Goal: Entertainment & Leisure: Consume media (video, audio)

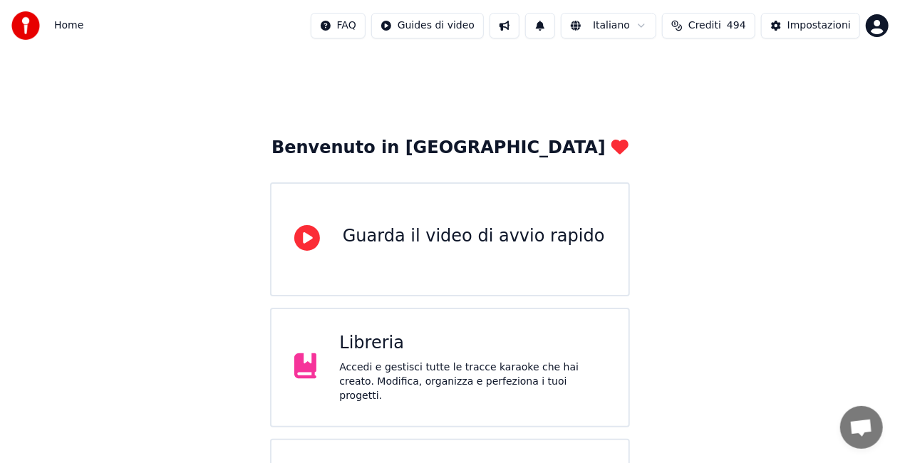
click at [494, 355] on div "Libreria" at bounding box center [472, 343] width 266 height 23
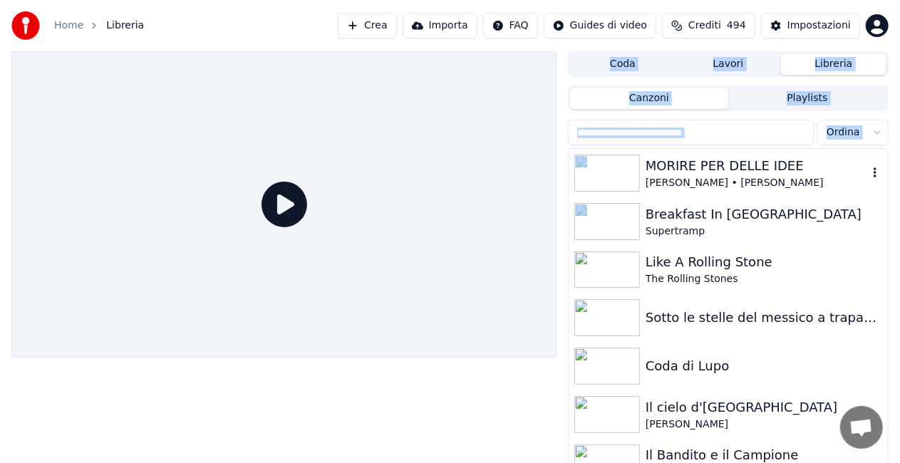
drag, startPoint x: 494, startPoint y: 356, endPoint x: 678, endPoint y: 157, distance: 270.7
click at [678, 157] on div "Coda Lavori Libreria Canzoni Playlists Ordina MORIRE PER DELLE IDEE [PERSON_NAM…" at bounding box center [450, 273] width 900 height 444
click at [701, 163] on div "MORIRE PER DELLE IDEE" at bounding box center [756, 166] width 222 height 20
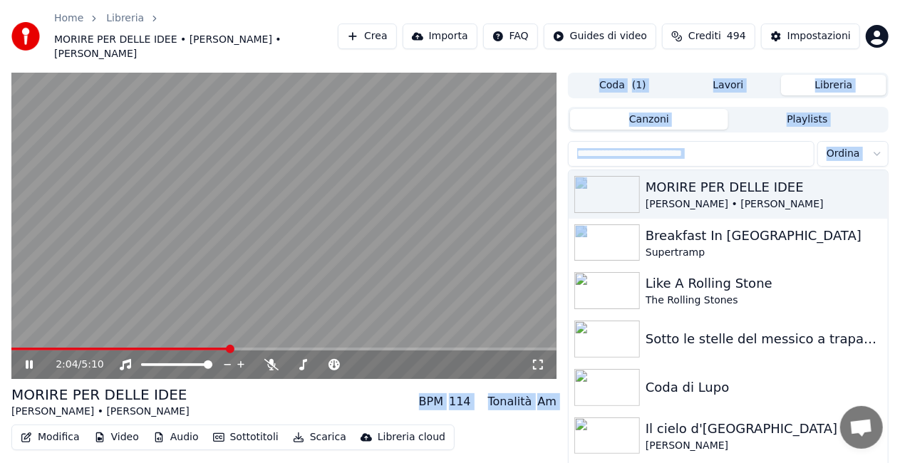
click at [229, 349] on span at bounding box center [119, 349] width 217 height 3
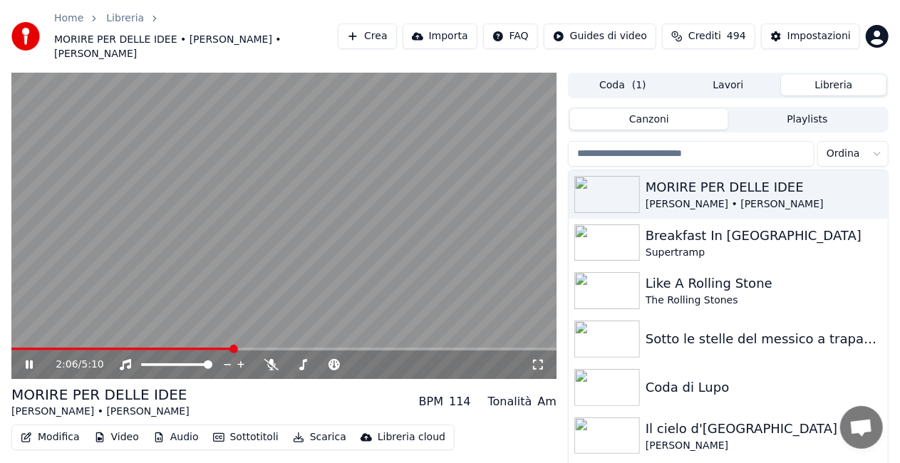
click at [539, 362] on icon at bounding box center [538, 364] width 14 height 11
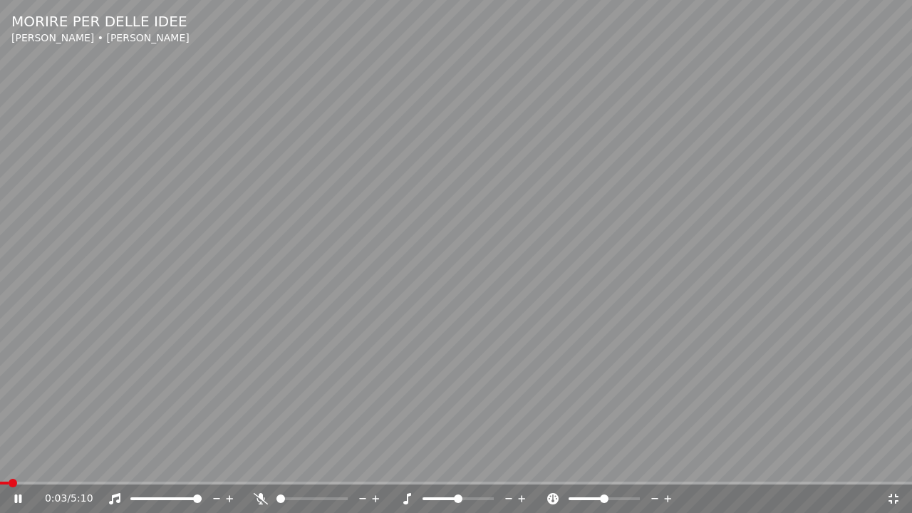
click at [9, 462] on span at bounding box center [4, 483] width 9 height 3
click at [22, 462] on span at bounding box center [12, 483] width 24 height 3
click at [21, 462] on span at bounding box center [10, 483] width 21 height 3
click at [37, 462] on div "0:20 / 5:10" at bounding box center [456, 498] width 912 height 28
click at [15, 462] on span at bounding box center [7, 483] width 15 height 3
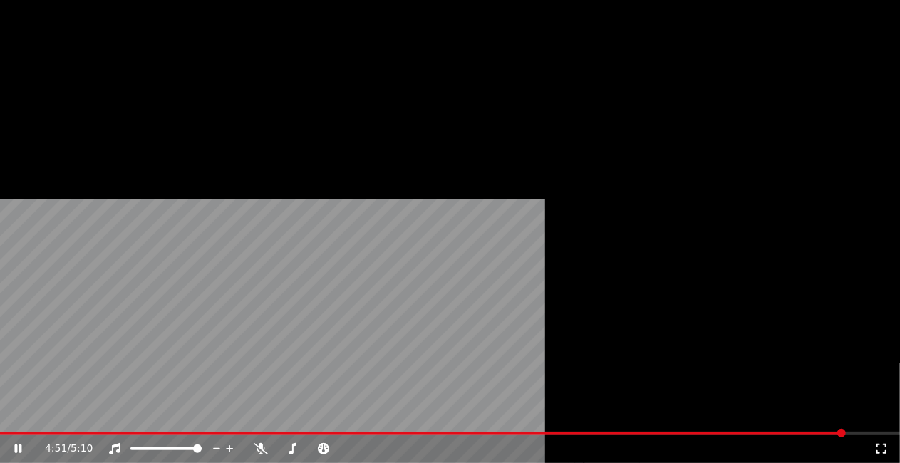
scroll to position [57, 0]
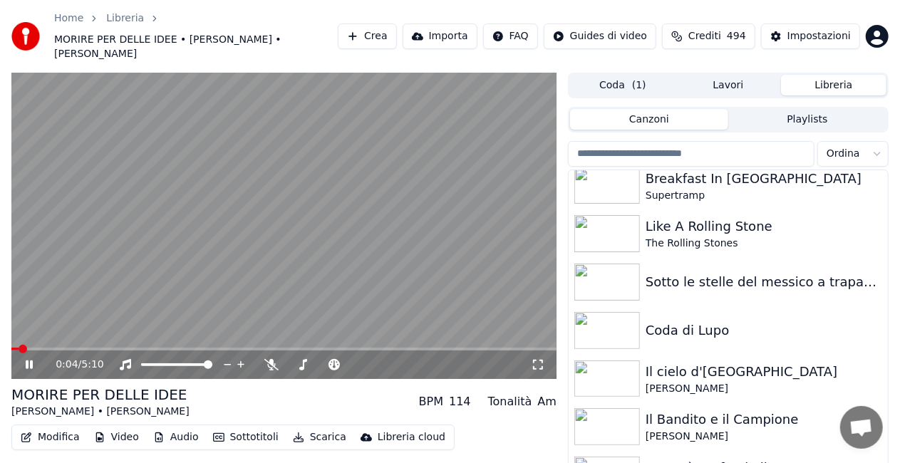
click at [17, 350] on span at bounding box center [14, 349] width 7 height 3
click at [538, 359] on icon at bounding box center [538, 364] width 14 height 11
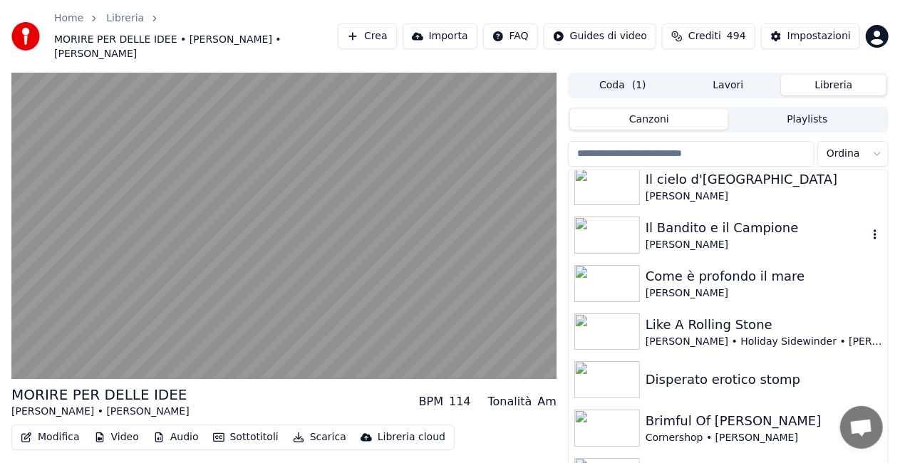
scroll to position [291, 0]
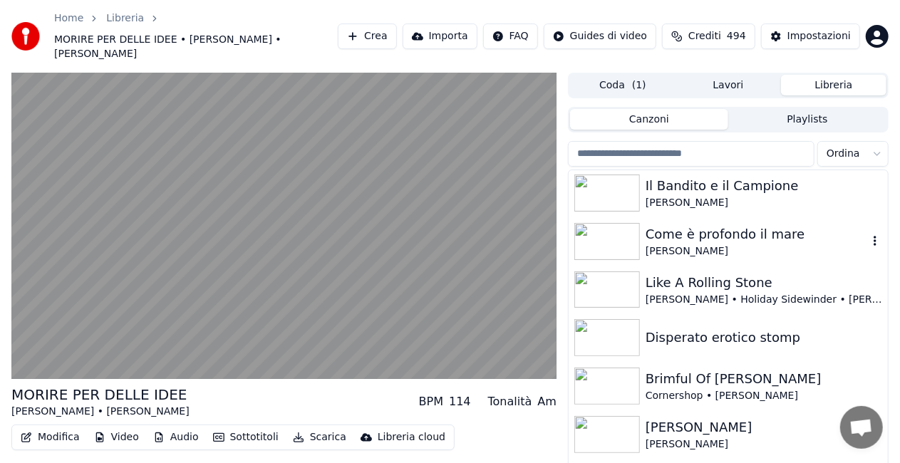
click at [594, 234] on img at bounding box center [607, 241] width 66 height 37
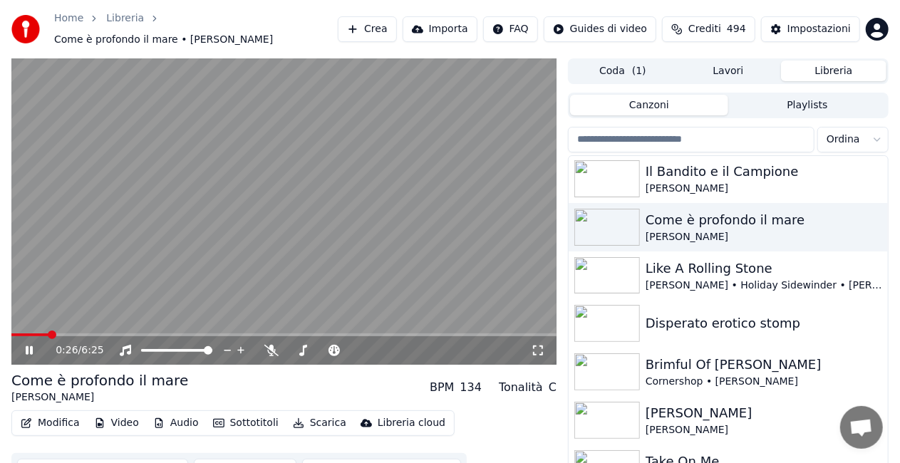
click at [48, 335] on span at bounding box center [283, 334] width 545 height 3
click at [85, 336] on span at bounding box center [283, 334] width 545 height 3
click at [536, 348] on icon at bounding box center [538, 350] width 14 height 11
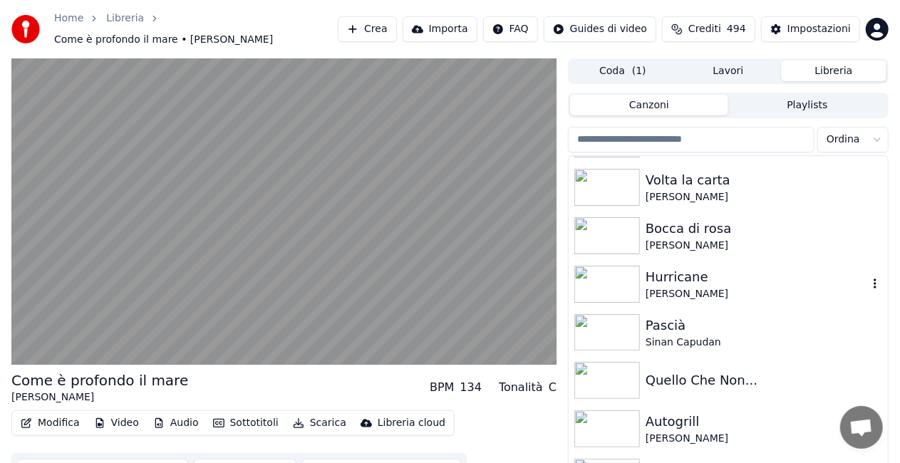
scroll to position [1873, 0]
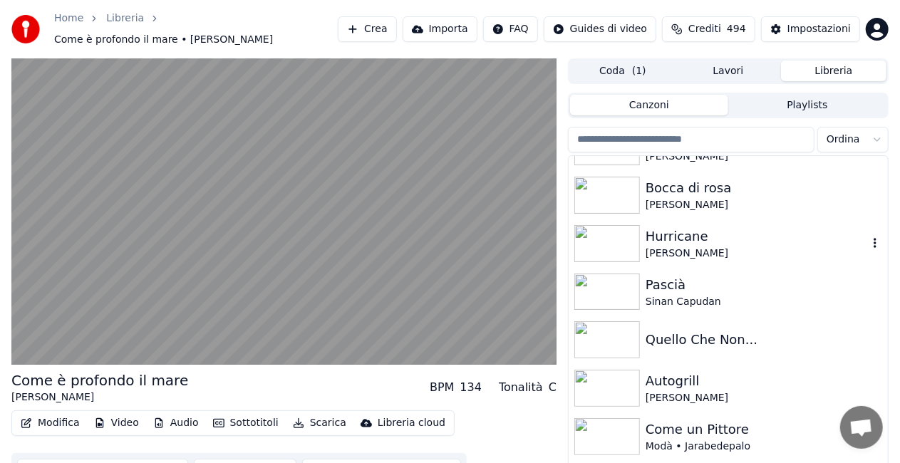
click at [623, 234] on img at bounding box center [607, 243] width 66 height 37
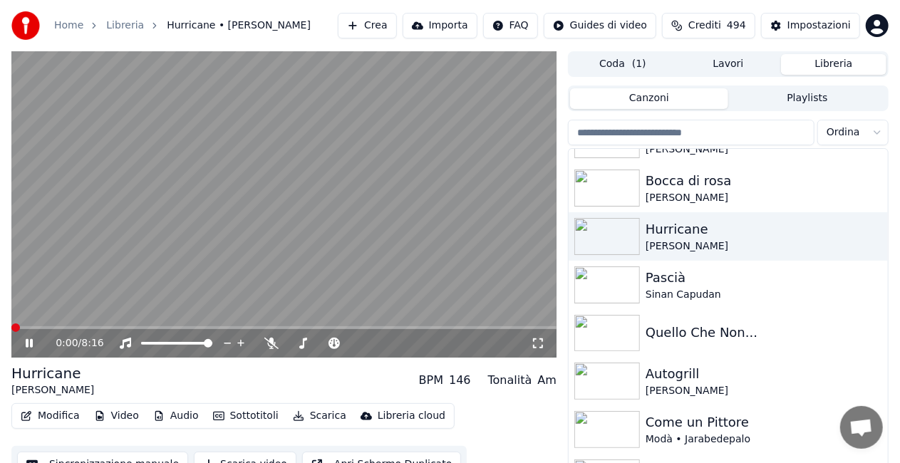
click at [541, 350] on div "0:00 / 8:16" at bounding box center [284, 343] width 534 height 14
click at [616, 381] on img at bounding box center [607, 381] width 66 height 37
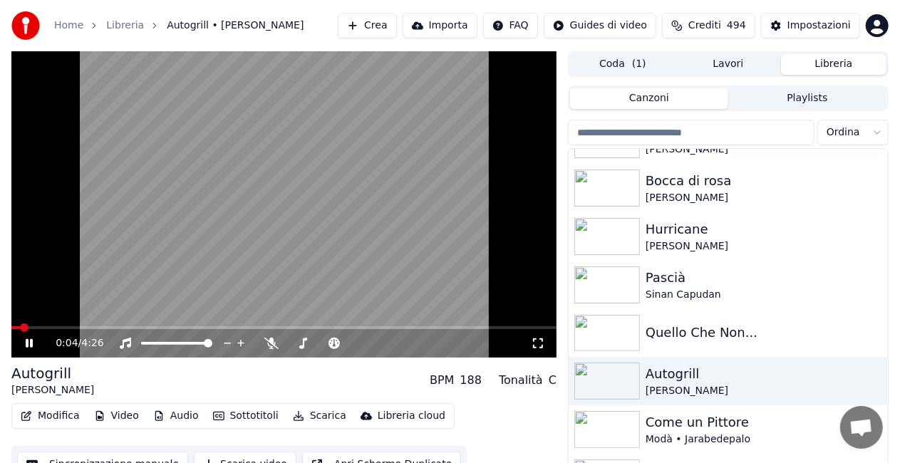
click at [539, 345] on icon at bounding box center [538, 343] width 14 height 11
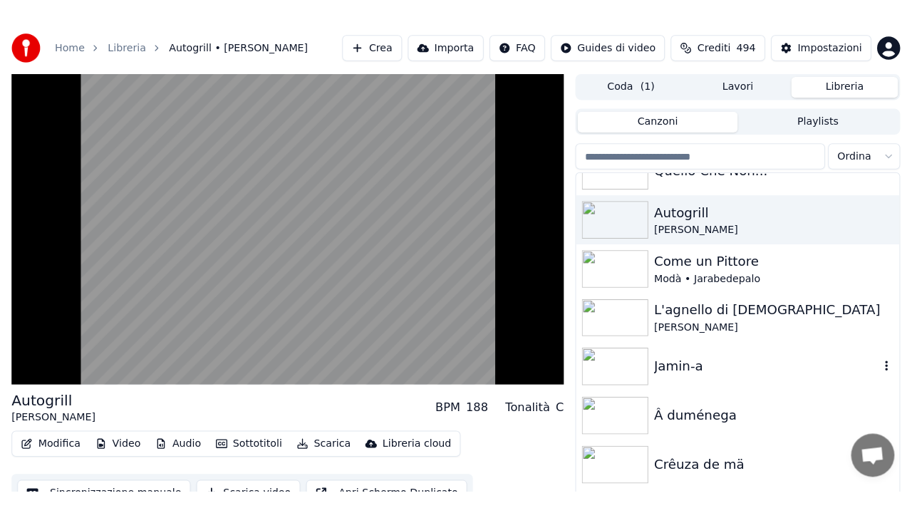
scroll to position [2074, 0]
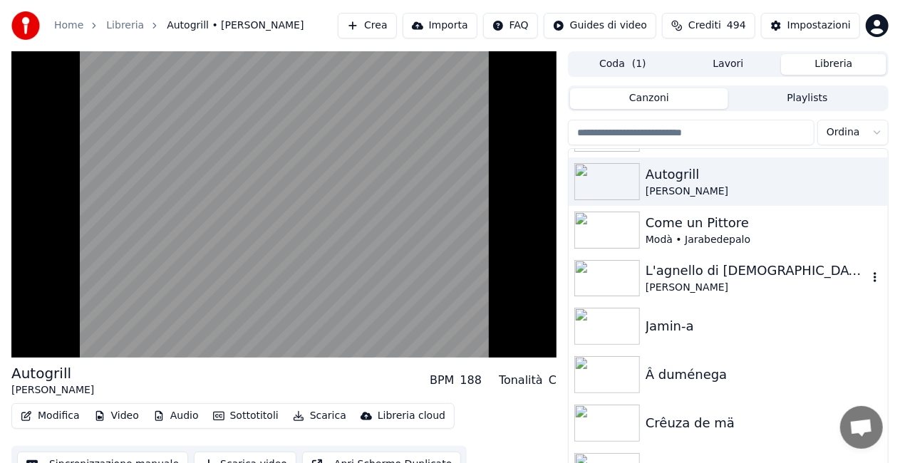
click at [603, 274] on img at bounding box center [607, 278] width 66 height 37
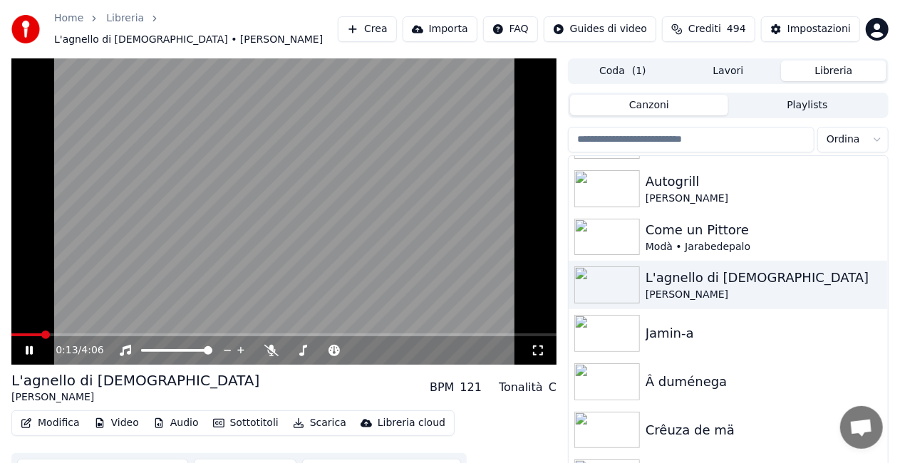
click at [540, 355] on icon at bounding box center [538, 350] width 10 height 10
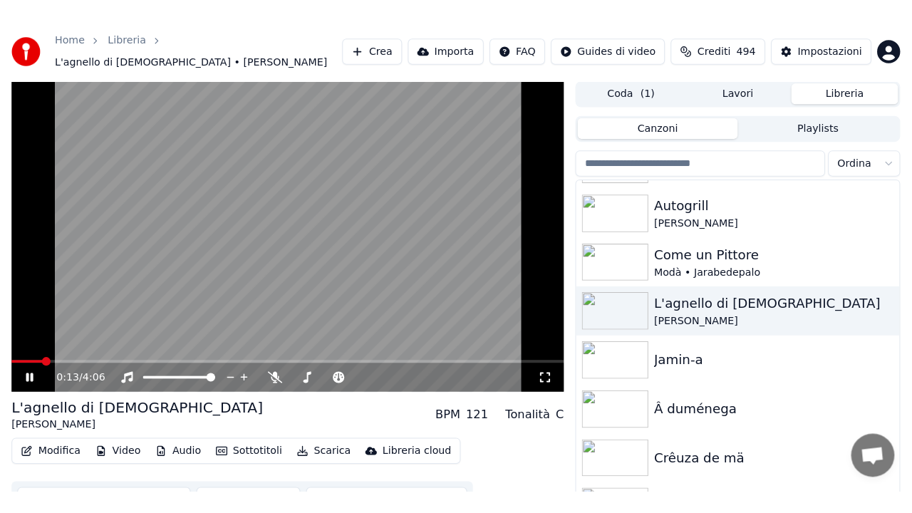
scroll to position [2037, 0]
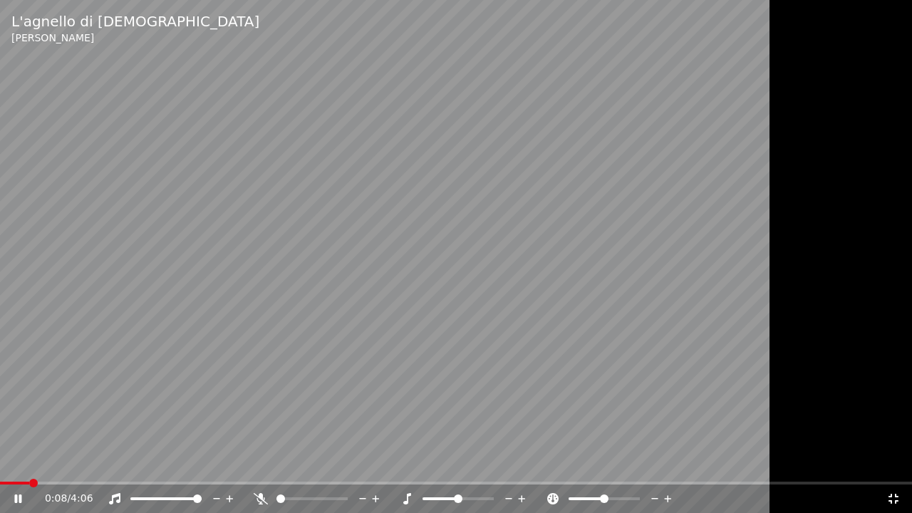
click at [29, 462] on span at bounding box center [14, 483] width 29 height 3
